Goal: Find specific page/section: Find specific page/section

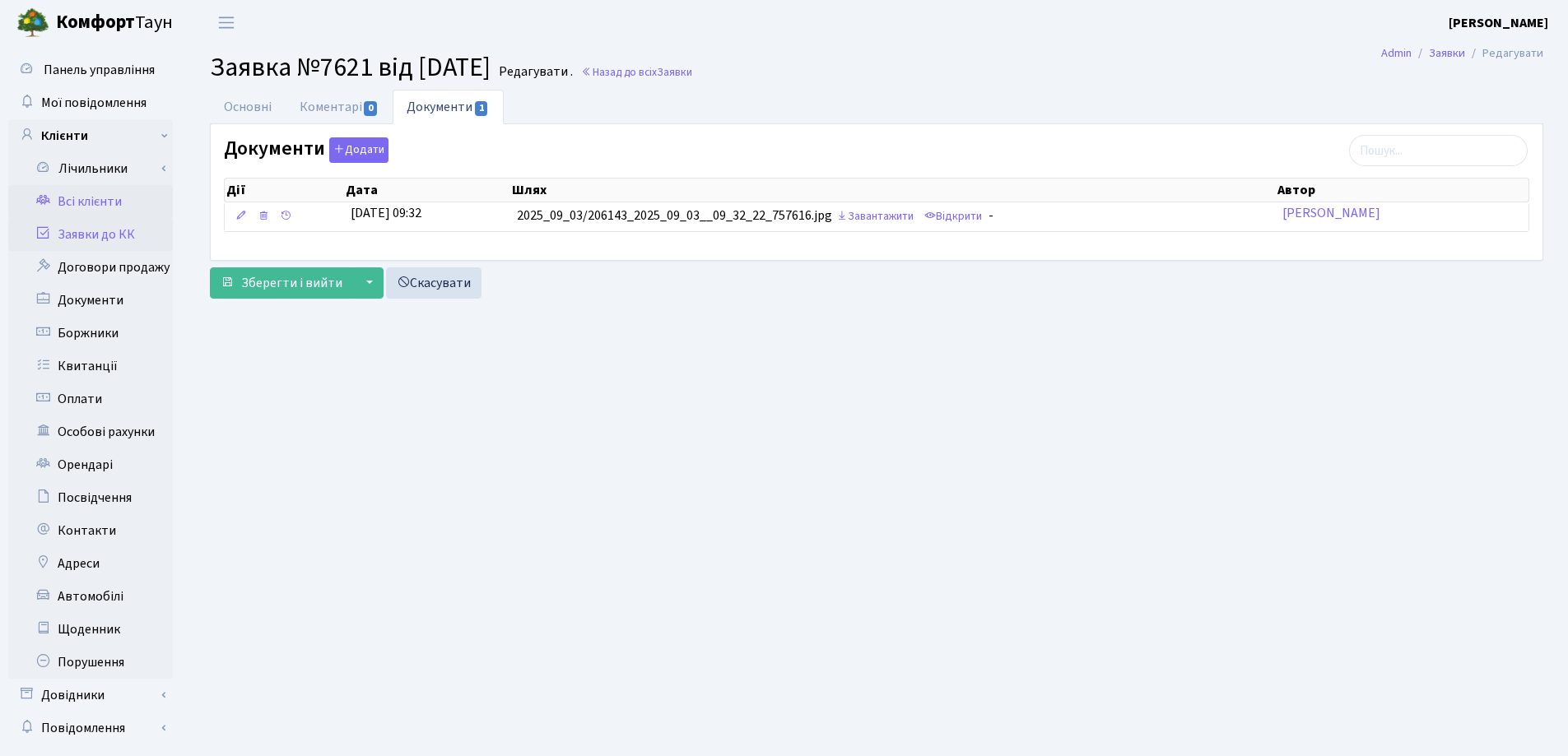
click at [110, 208] on link "Всі клієнти" at bounding box center [91, 201] width 165 height 33
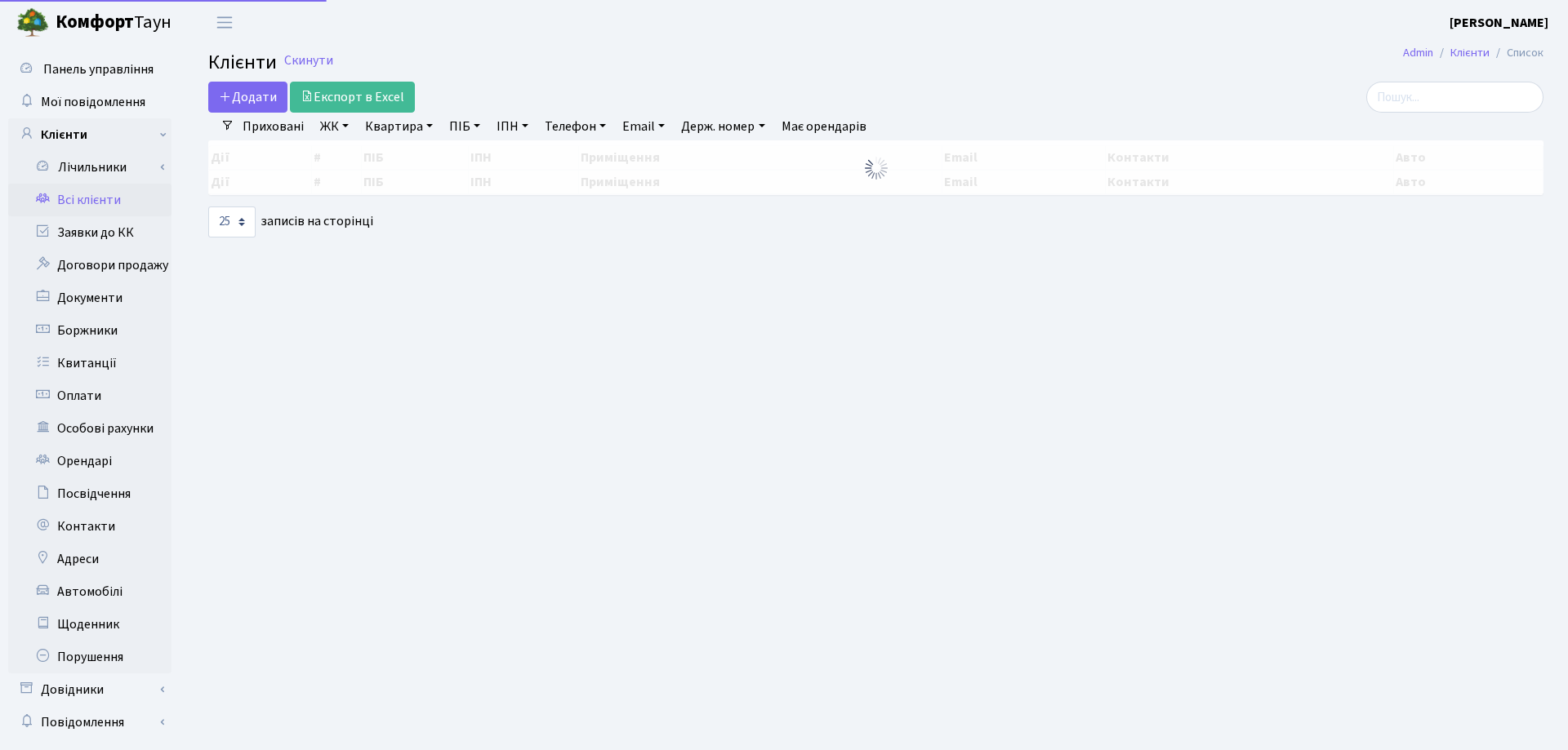
select select "25"
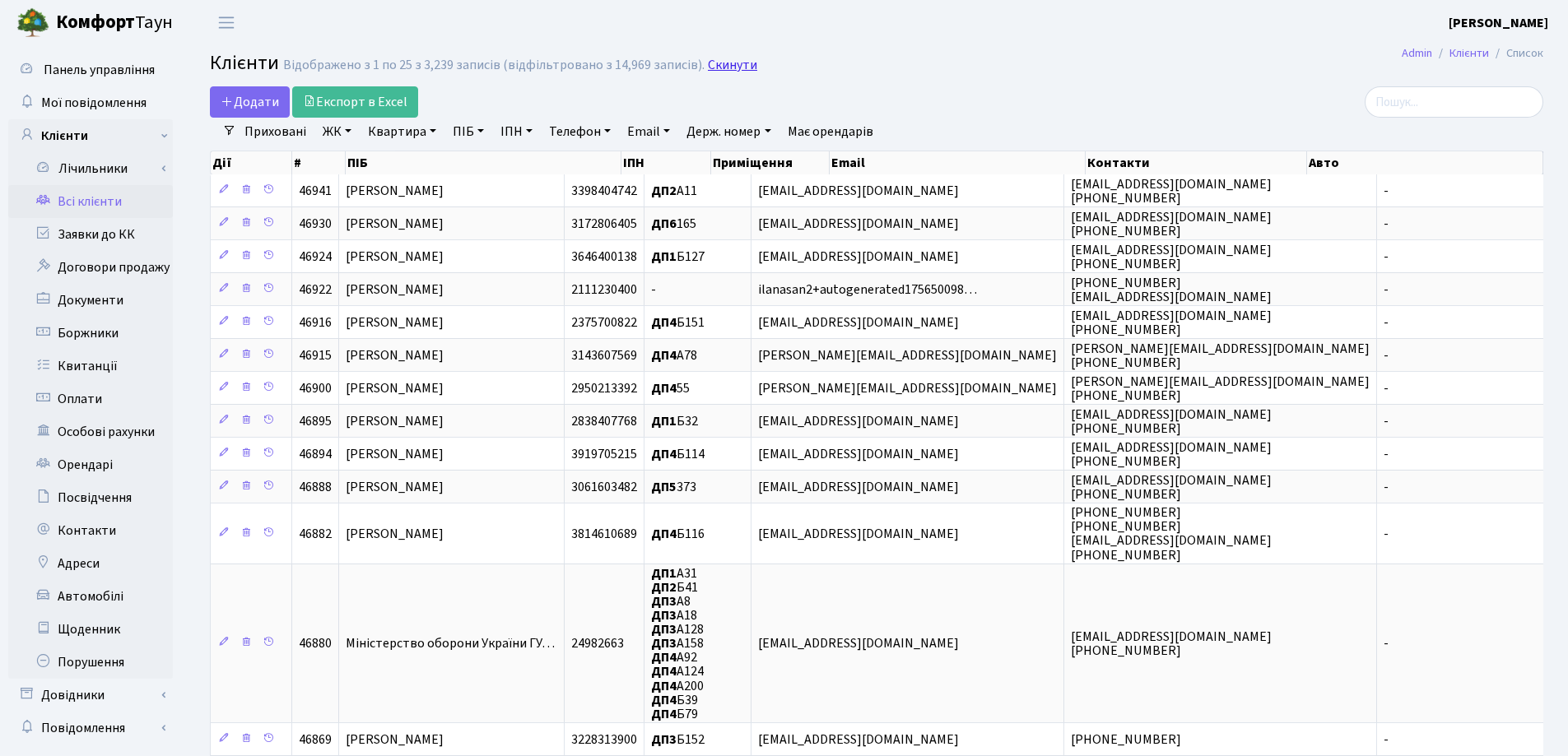
click at [723, 68] on link "Скинути" at bounding box center [732, 65] width 49 height 15
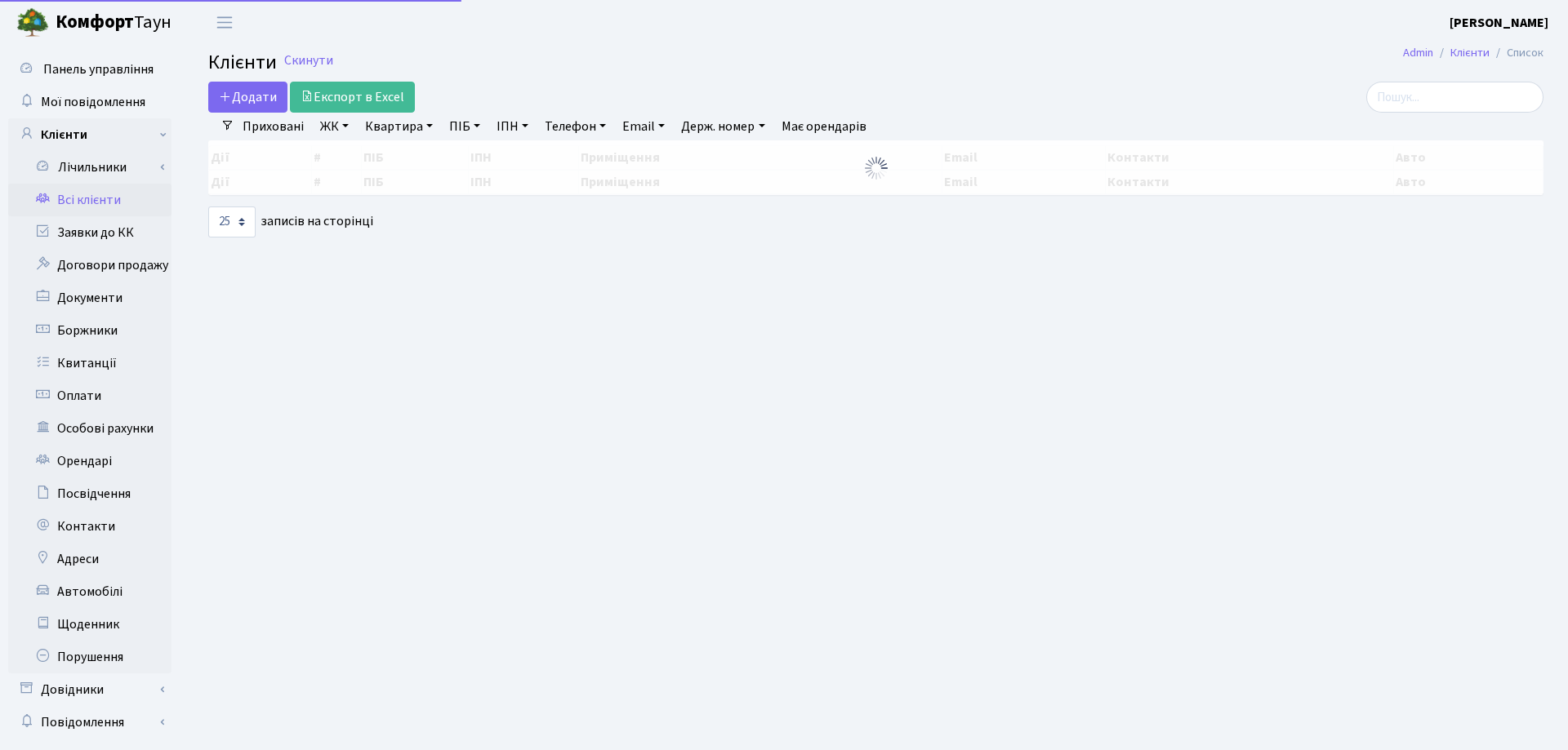
select select "25"
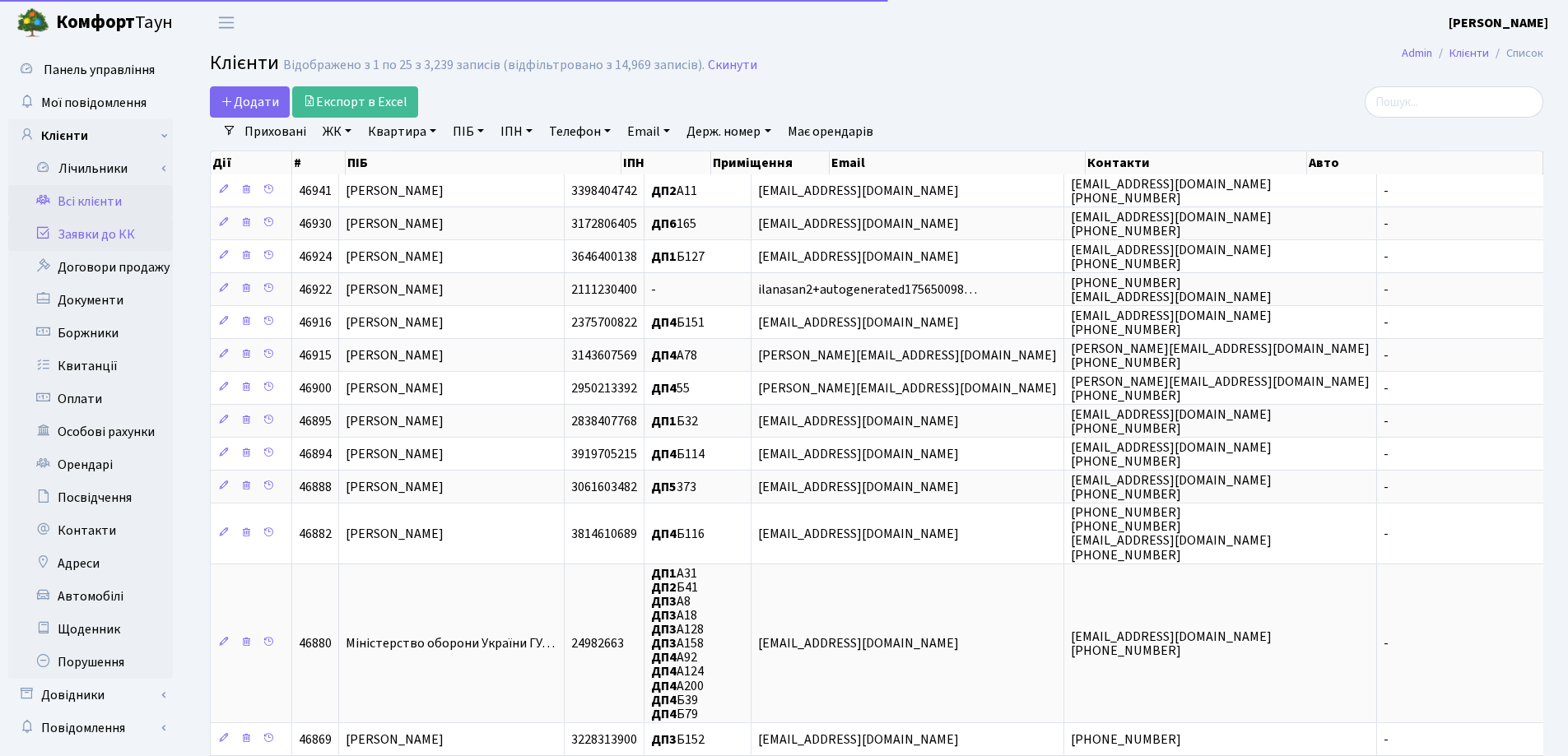
click at [104, 231] on link "Заявки до КК" at bounding box center [91, 234] width 165 height 33
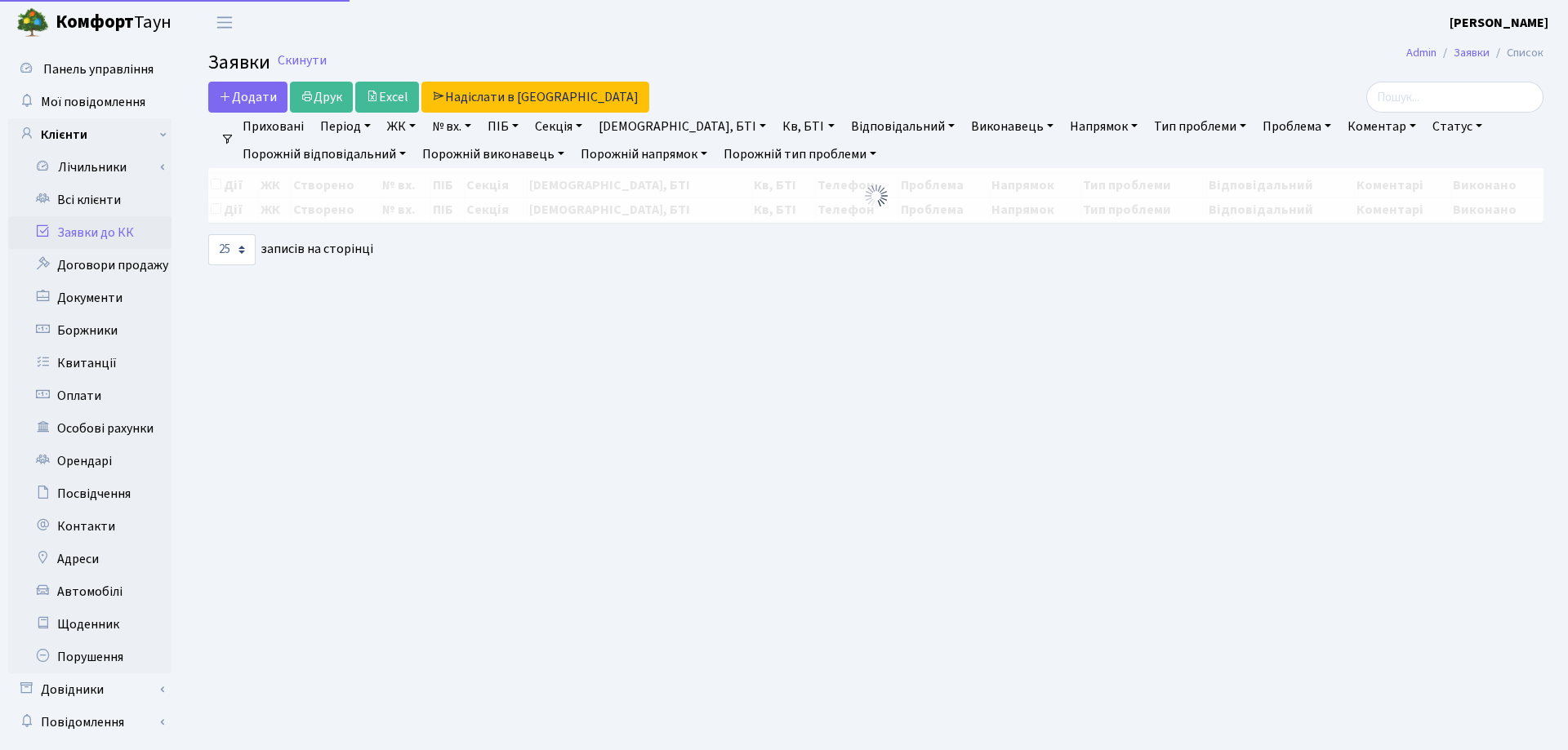
select select "25"
